Goal: Transaction & Acquisition: Purchase product/service

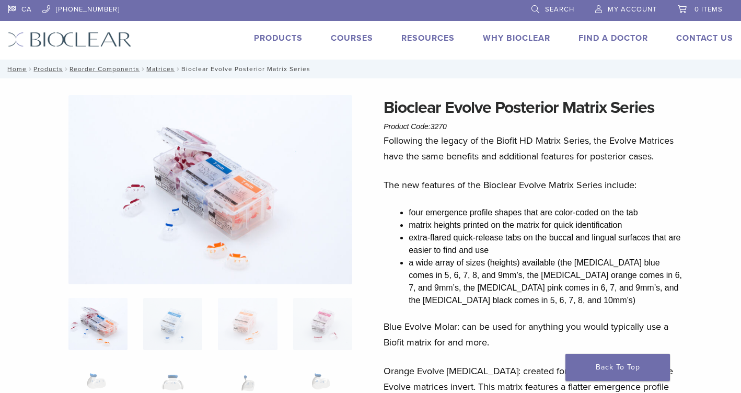
scroll to position [38, 0]
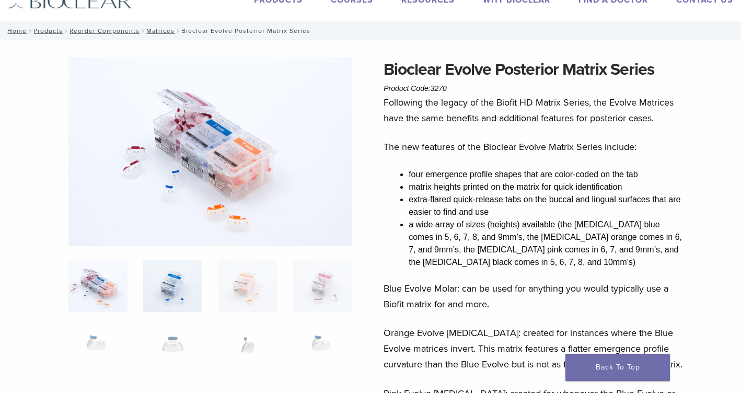
click at [179, 286] on img at bounding box center [172, 286] width 59 height 52
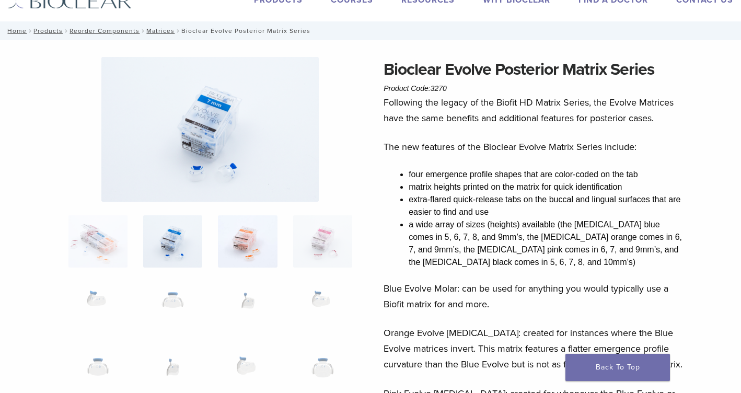
click at [255, 245] on img at bounding box center [247, 241] width 59 height 52
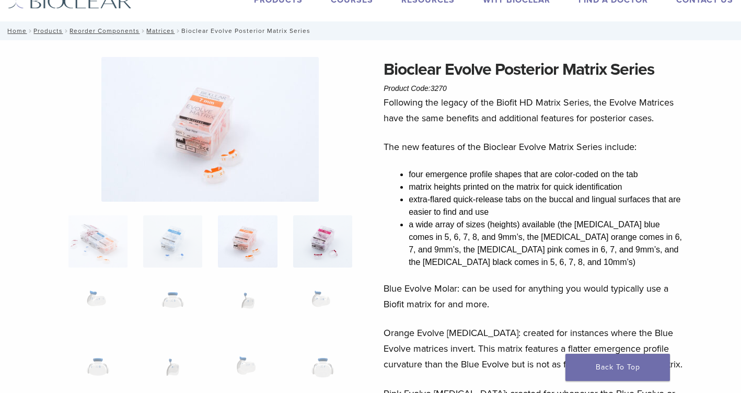
click at [325, 248] on img at bounding box center [322, 241] width 59 height 52
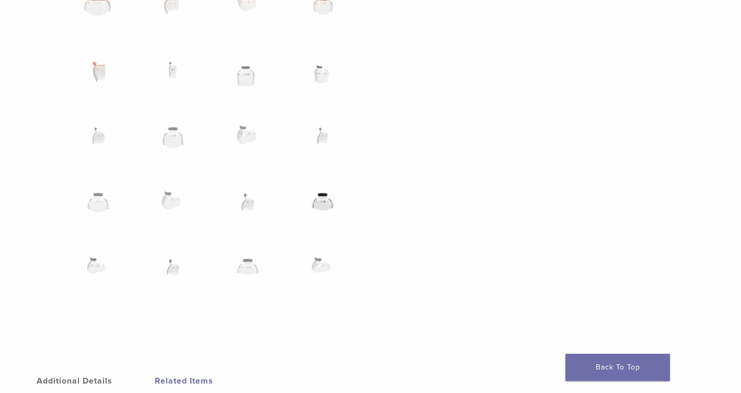
click at [324, 207] on img at bounding box center [322, 208] width 59 height 52
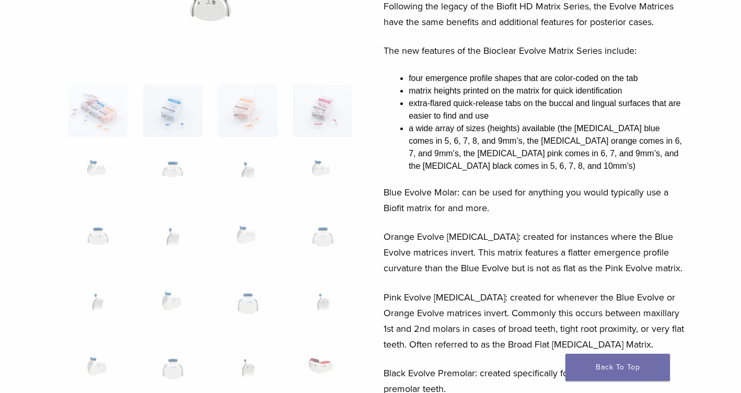
scroll to position [0, 0]
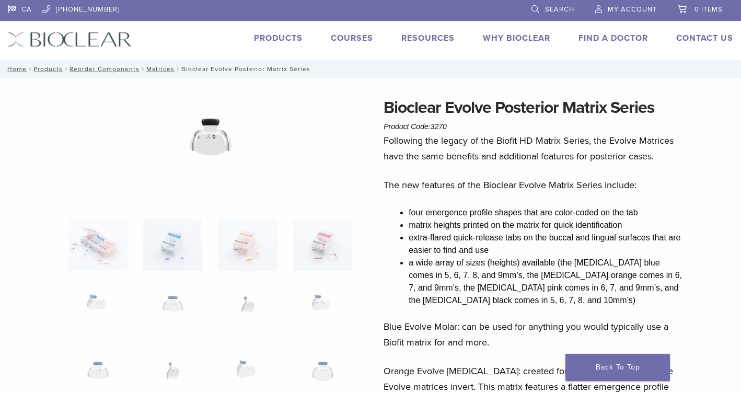
click at [280, 43] on link "Products" at bounding box center [278, 38] width 49 height 10
click at [153, 68] on link "Matrices" at bounding box center [160, 68] width 28 height 7
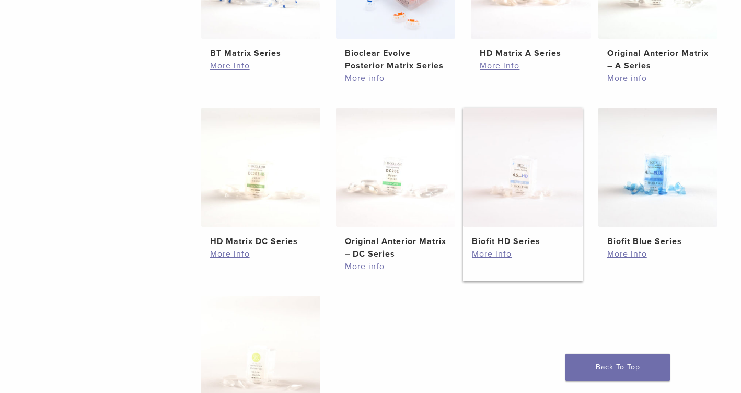
scroll to position [326, 0]
click at [518, 188] on img at bounding box center [522, 166] width 119 height 119
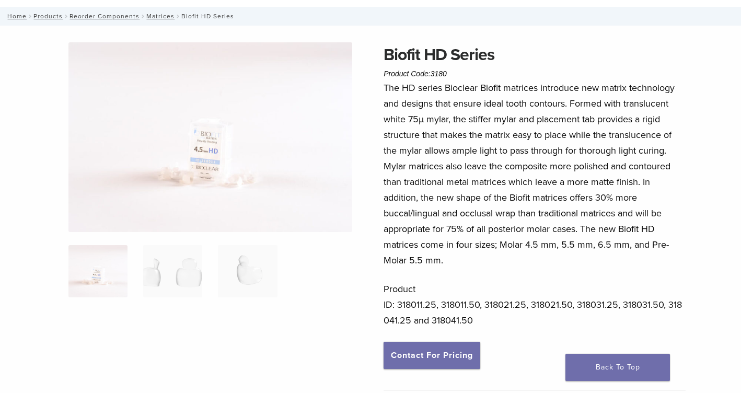
scroll to position [69, 0]
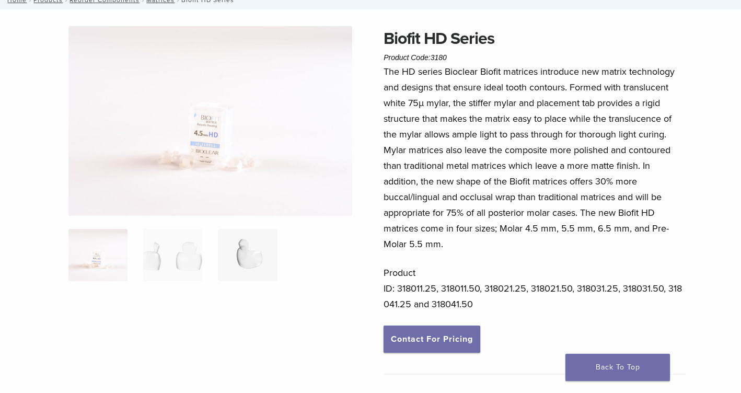
click at [252, 265] on img at bounding box center [247, 255] width 59 height 52
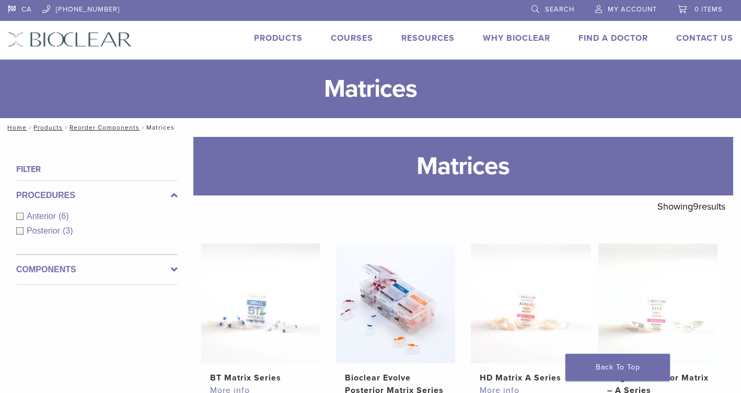
scroll to position [325, 0]
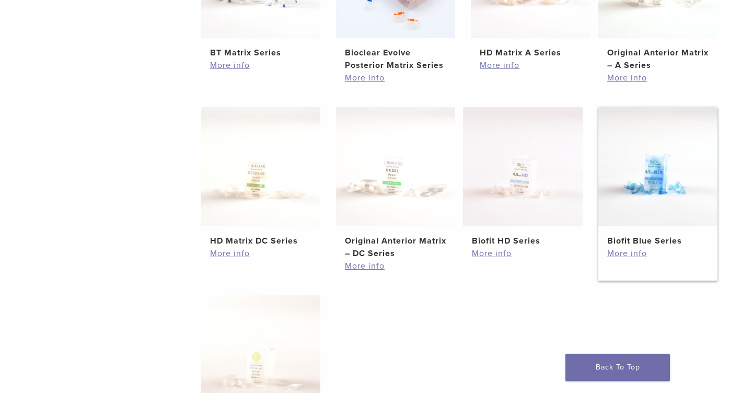
click at [682, 193] on img at bounding box center [657, 166] width 119 height 119
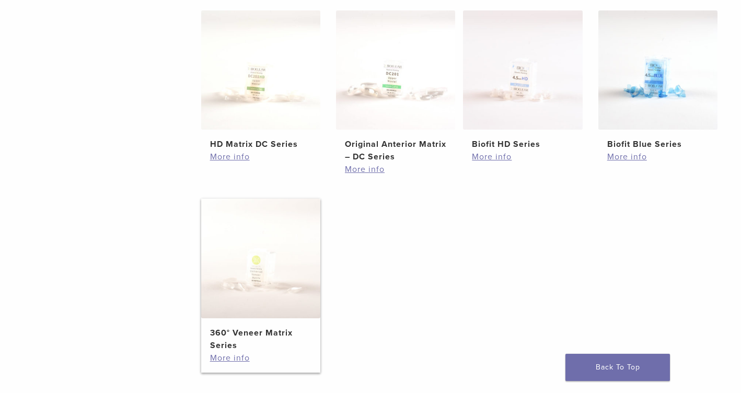
scroll to position [422, 0]
click at [283, 260] on img at bounding box center [260, 257] width 119 height 119
